Goal: Information Seeking & Learning: Compare options

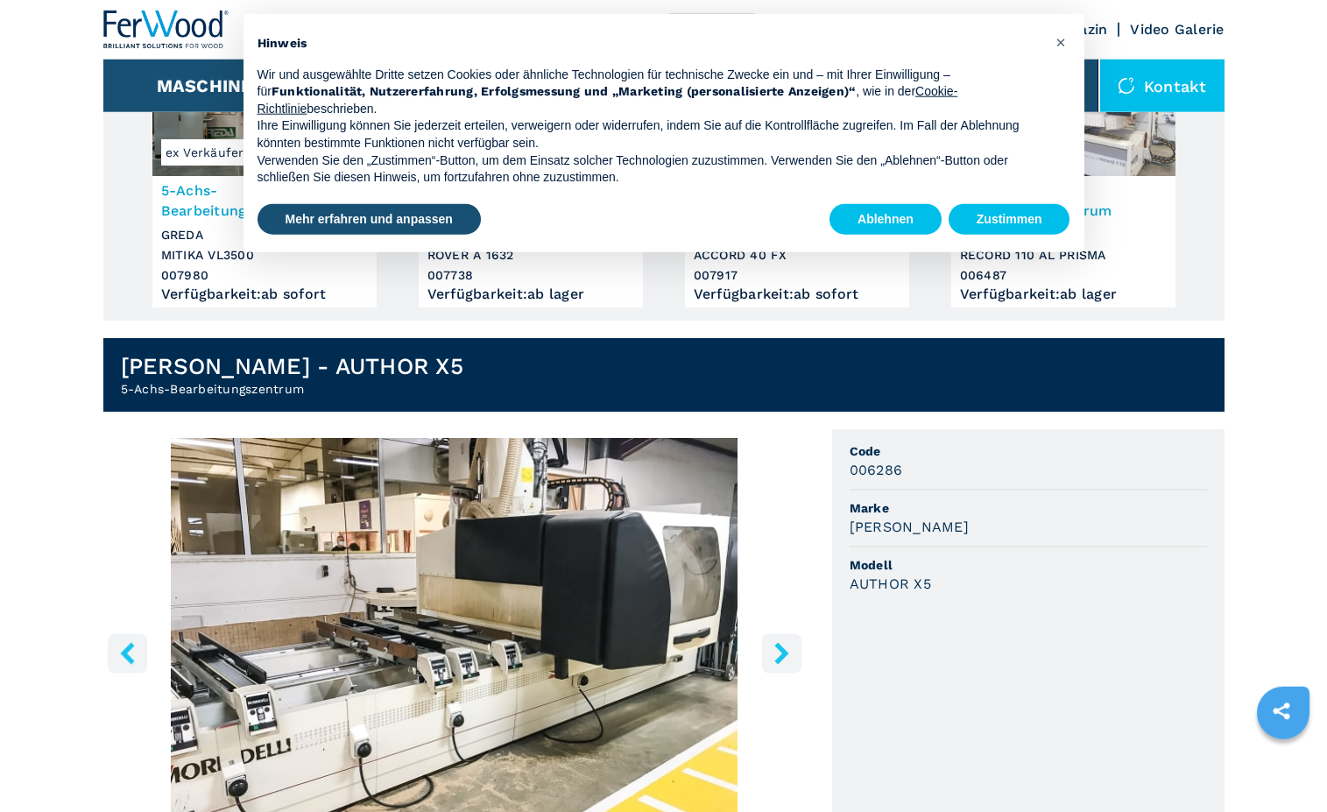
scroll to position [268, 0]
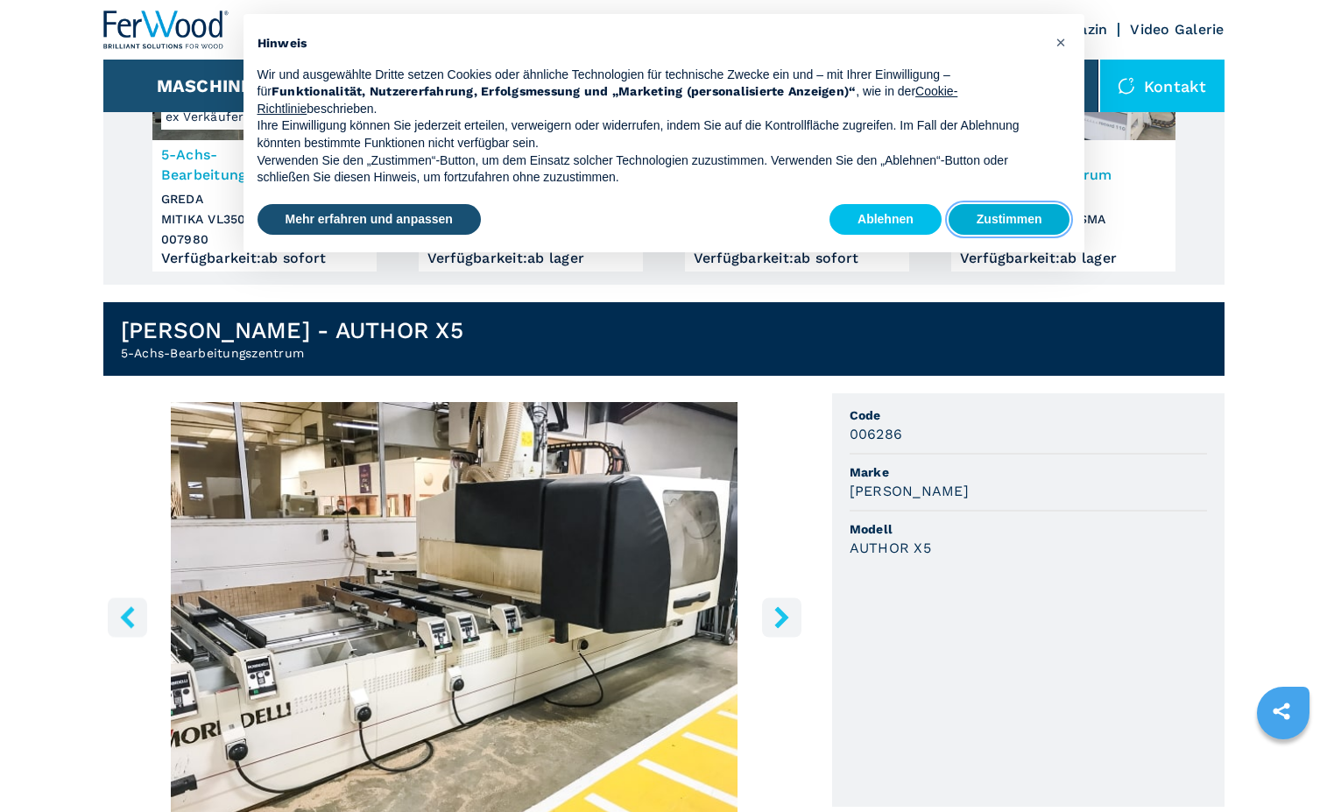
click at [995, 219] on button "Zustimmen" at bounding box center [1010, 220] width 122 height 32
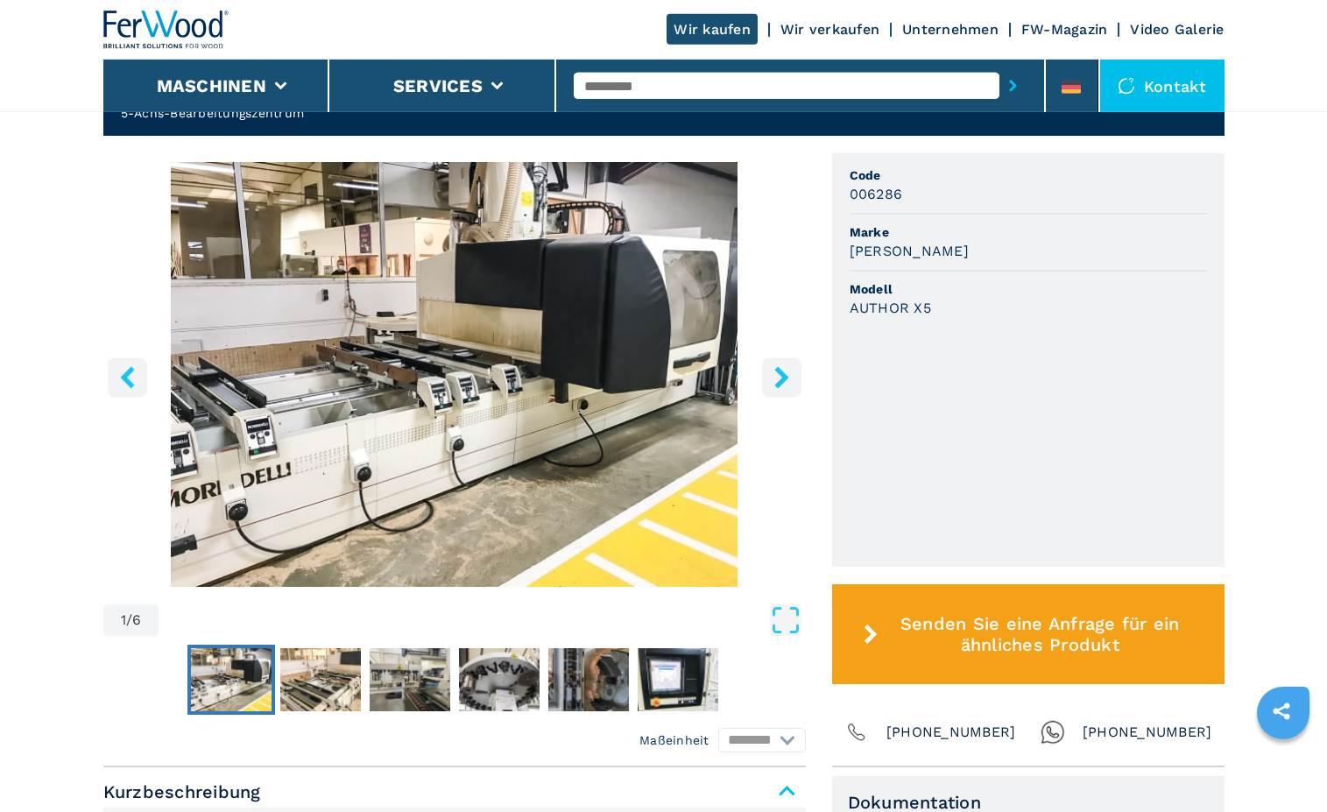
scroll to position [536, 0]
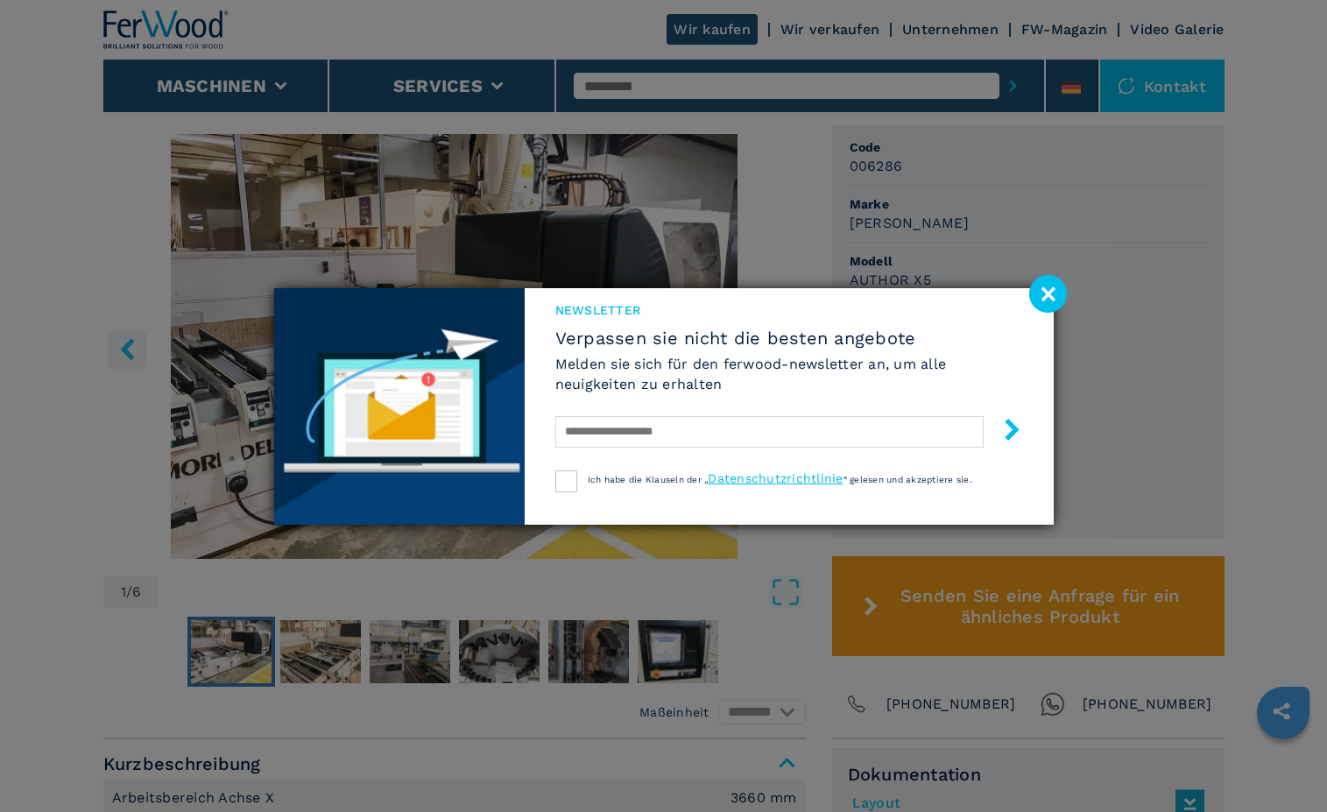
click at [1043, 293] on image at bounding box center [1048, 294] width 38 height 38
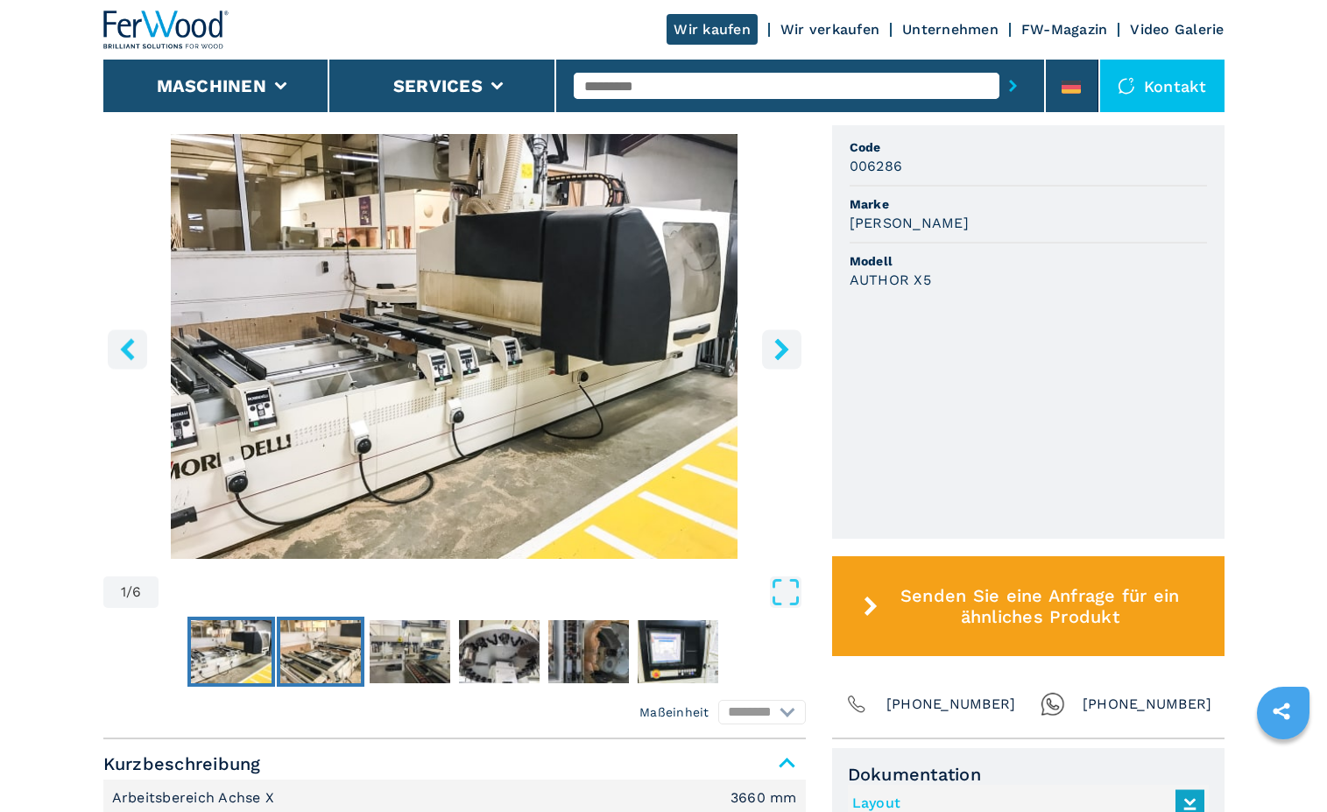
click at [326, 654] on img "Go to Slide 2" at bounding box center [320, 651] width 81 height 63
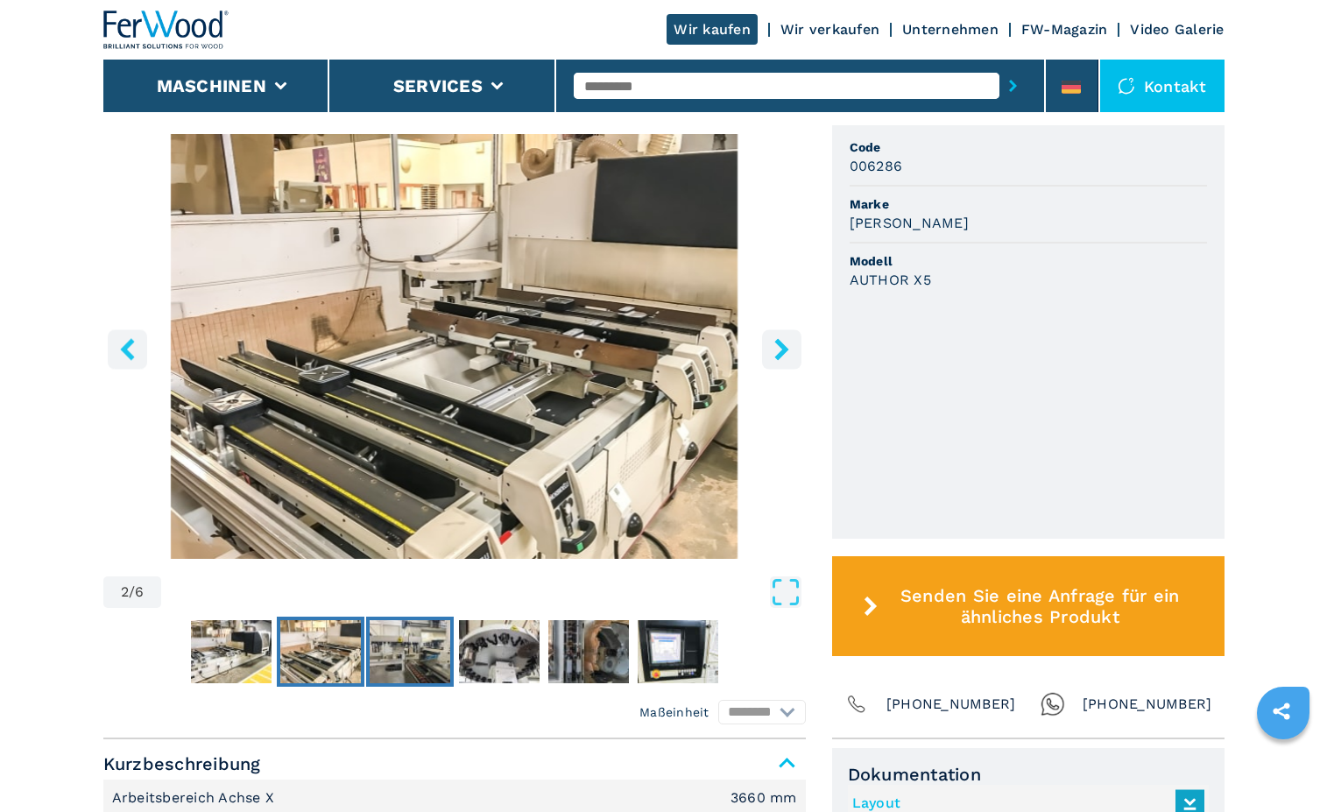
click at [417, 655] on img "Go to Slide 3" at bounding box center [410, 651] width 81 height 63
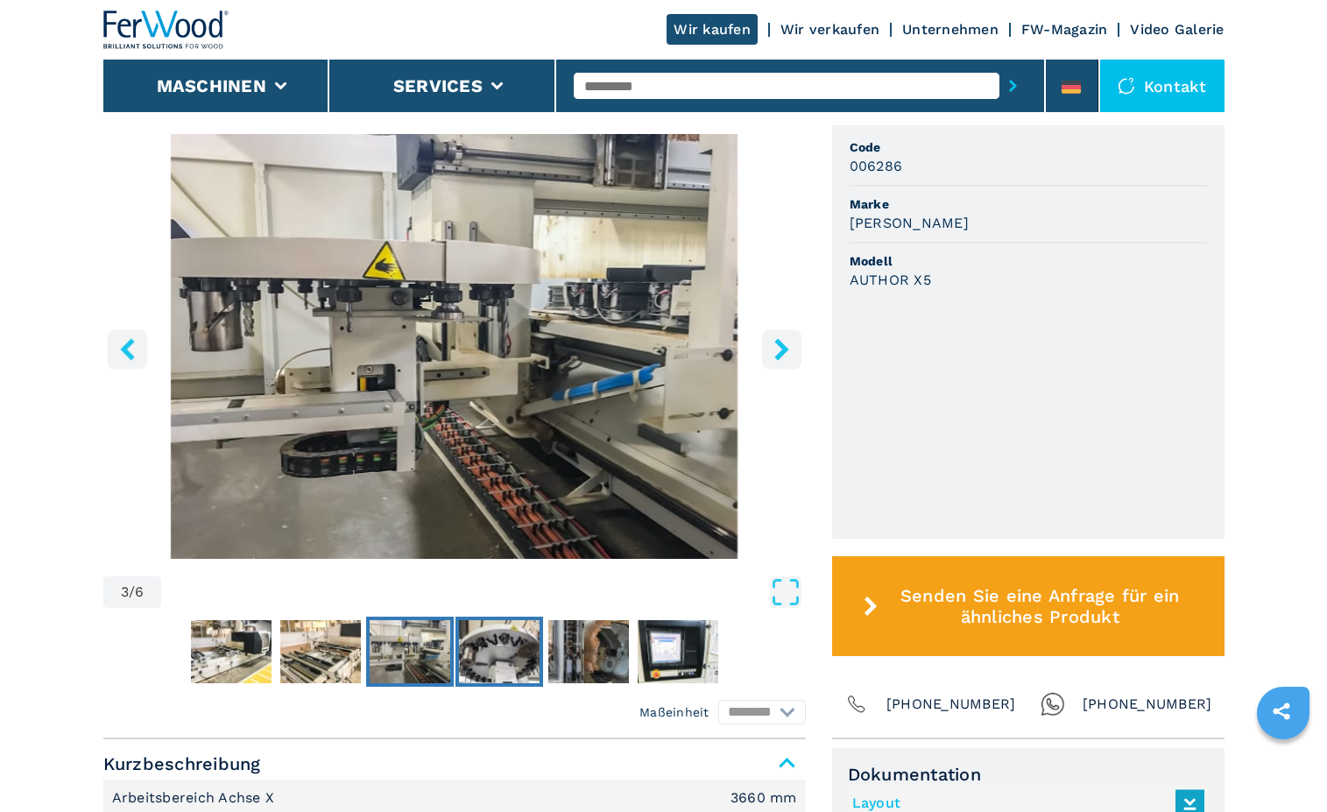
click at [517, 652] on img "Go to Slide 4" at bounding box center [499, 651] width 81 height 63
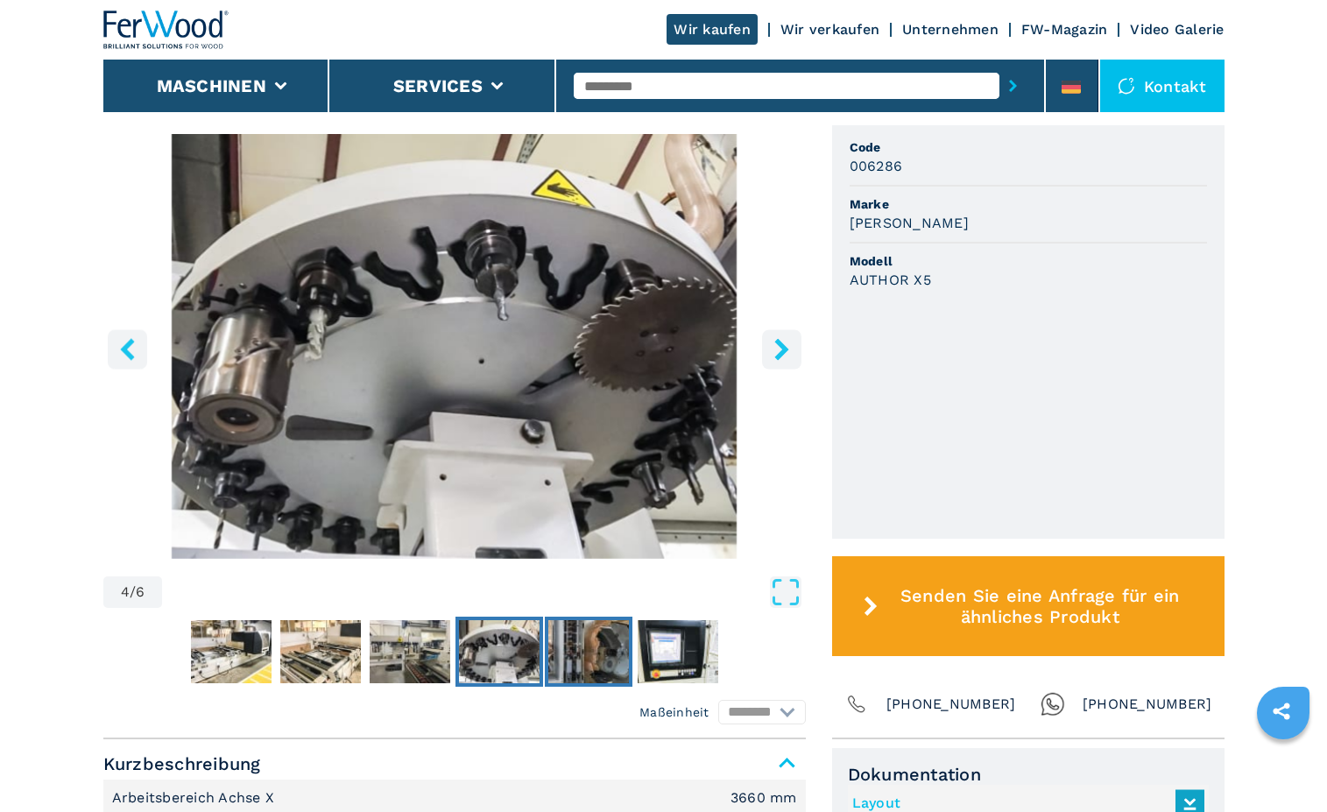
click at [580, 636] on img "Go to Slide 5" at bounding box center [588, 651] width 81 height 63
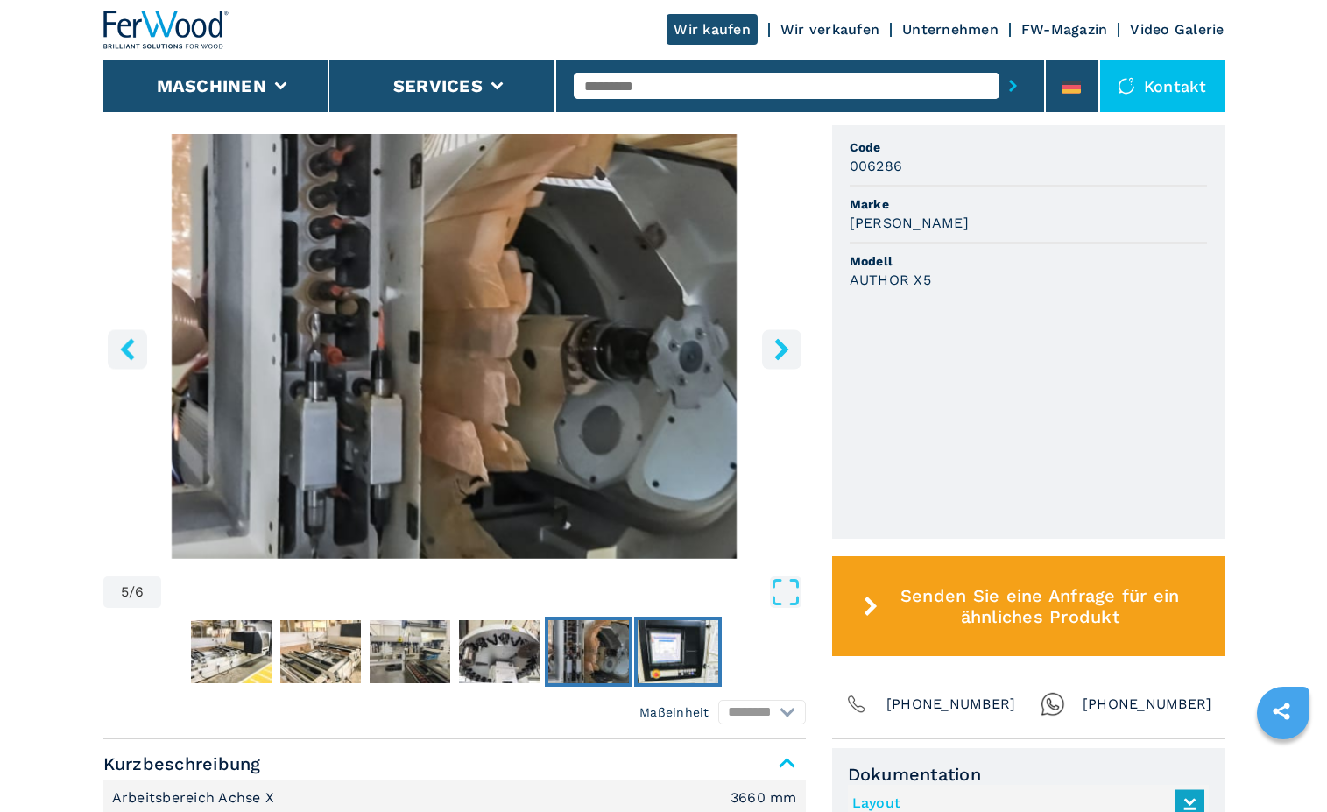
click at [669, 654] on img "Go to Slide 6" at bounding box center [678, 651] width 81 height 63
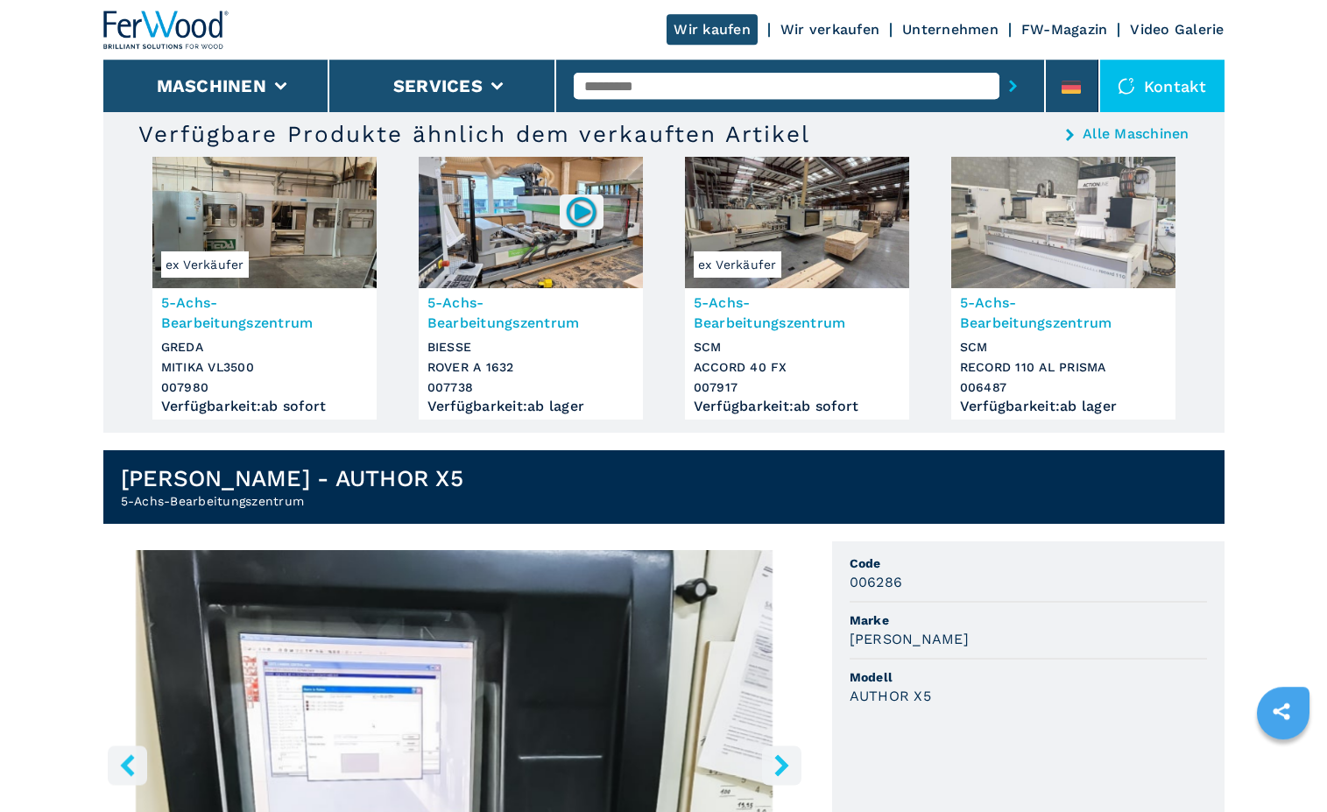
scroll to position [0, 0]
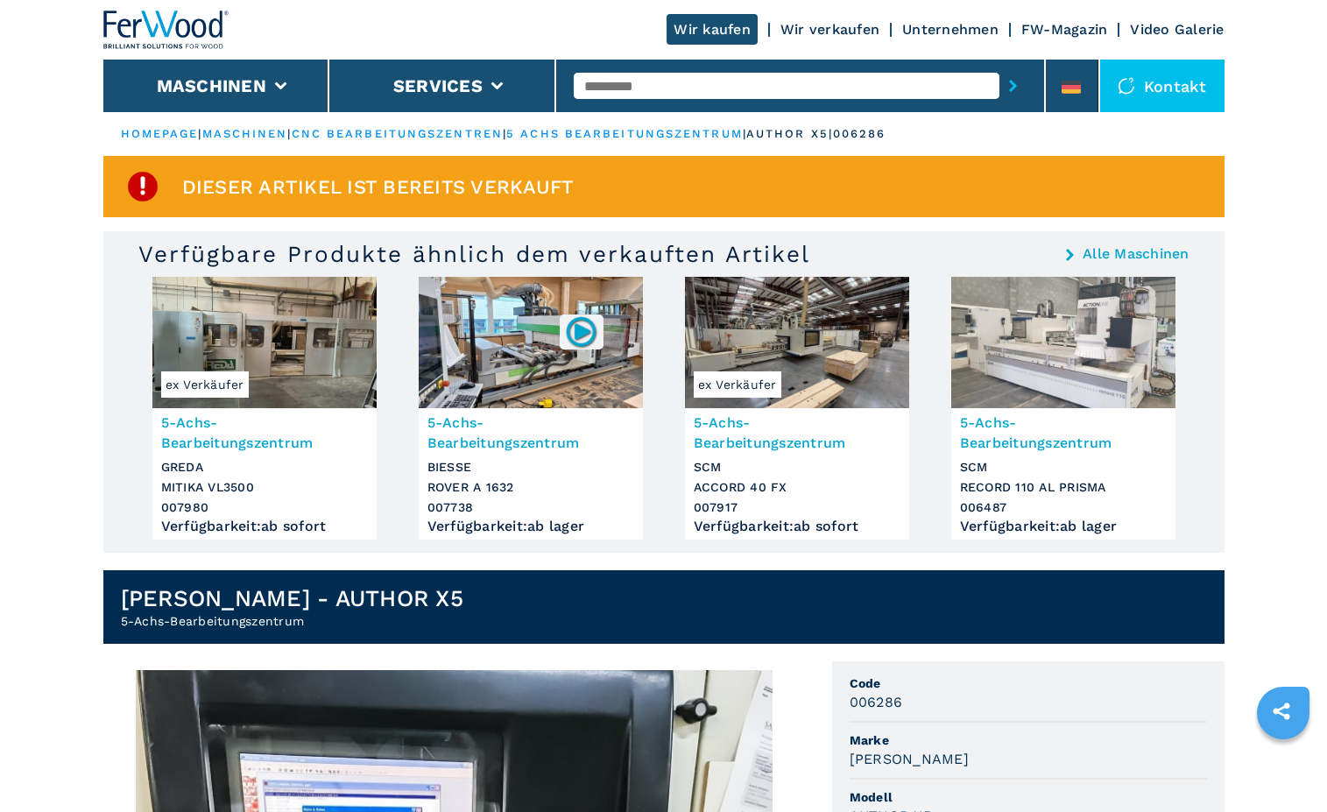
click at [545, 394] on img at bounding box center [531, 342] width 224 height 131
